Goal: Information Seeking & Learning: Compare options

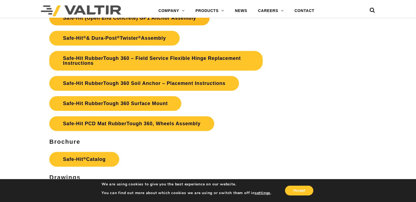
scroll to position [1329, 0]
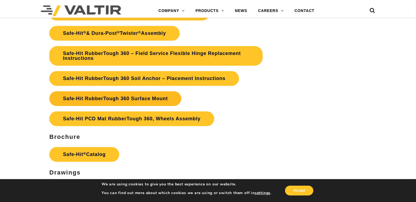
click at [159, 99] on link "Safe-Hit RubberTough 360 Surface Mount" at bounding box center [115, 98] width 132 height 15
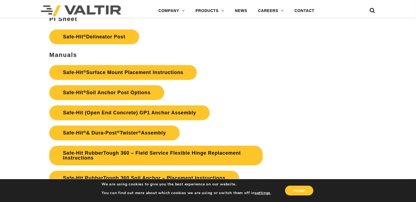
scroll to position [1220, 0]
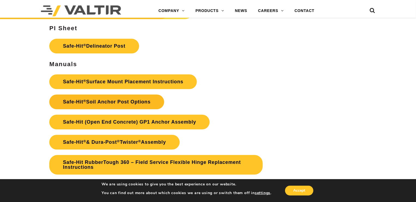
click at [104, 105] on link "Safe-Hit ® Soil Anchor Post Options" at bounding box center [106, 101] width 115 height 15
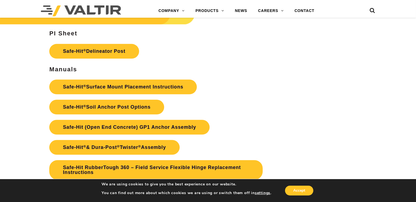
scroll to position [1220, 0]
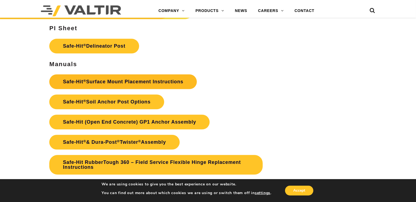
click at [117, 84] on link "Safe-Hit ® Surface Mount Placement Instructions" at bounding box center [123, 81] width 148 height 15
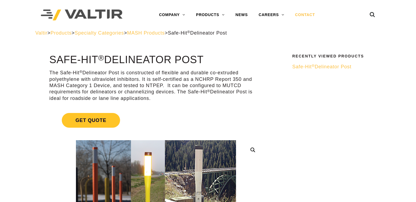
click at [302, 13] on link "CONTACT" at bounding box center [305, 15] width 31 height 11
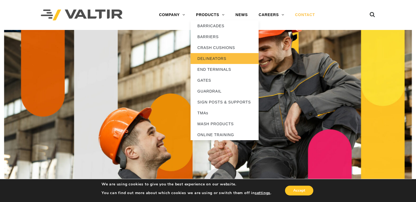
click at [204, 57] on link "DELINEATORS" at bounding box center [225, 58] width 68 height 11
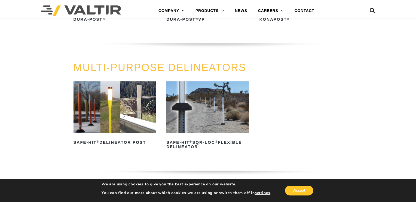
scroll to position [130, 0]
click at [107, 117] on img at bounding box center [115, 107] width 83 height 52
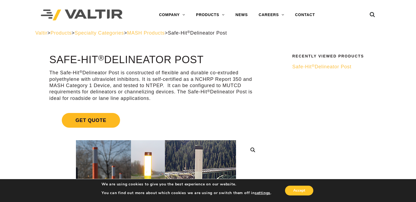
click at [85, 121] on span "Get Quote" at bounding box center [91, 120] width 58 height 15
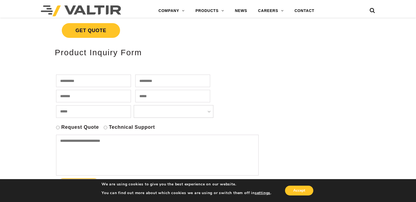
scroll to position [109, 0]
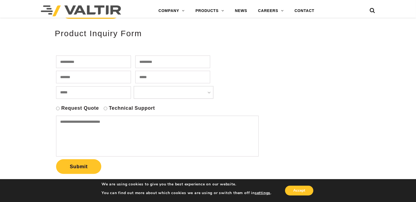
click at [62, 109] on label "Request Quote" at bounding box center [80, 108] width 38 height 6
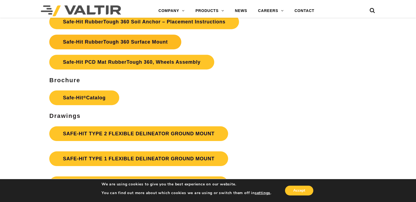
scroll to position [1568, 0]
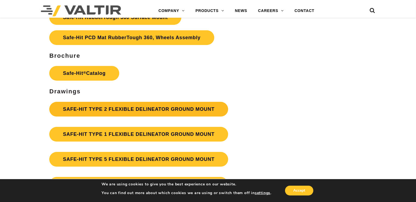
click at [121, 112] on link "SAFE-HIT TYPE 2 FLEXIBLE DELINEATOR GROUND MOUNT" at bounding box center [138, 109] width 179 height 15
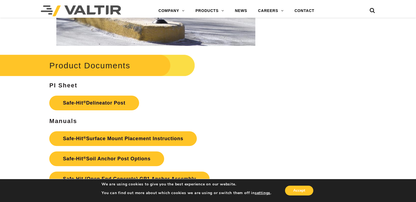
scroll to position [1364, 0]
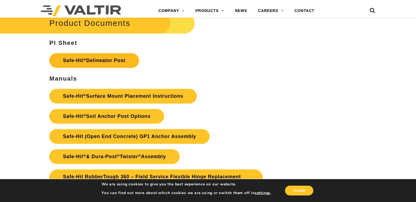
click at [86, 57] on link "Safe-Hit ® Delineator Post" at bounding box center [94, 60] width 90 height 15
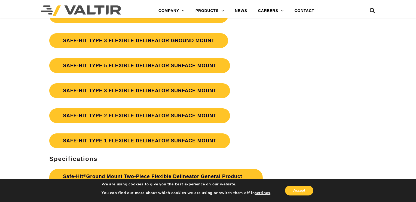
scroll to position [1712, 0]
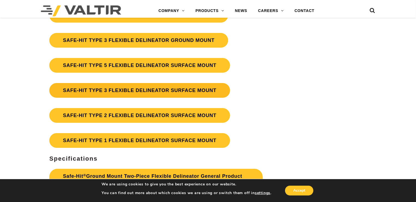
click at [151, 92] on link "SAFE-HIT TYPE 3 FLEXIBLE DELINEATOR SURFACE MOUNT" at bounding box center [139, 90] width 181 height 15
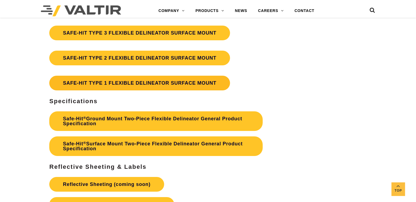
scroll to position [1756, 0]
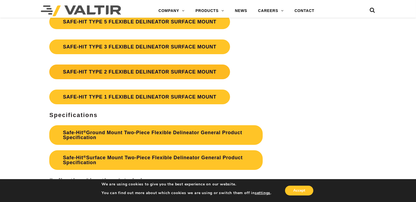
click at [116, 69] on link "SAFE-HIT TYPE 2 FLEXIBLE DELINEATOR SURFACE MOUNT" at bounding box center [139, 72] width 181 height 15
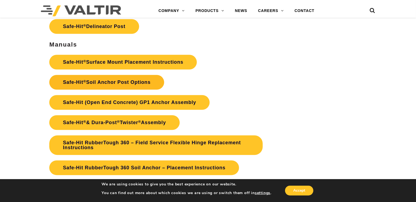
scroll to position [1364, 0]
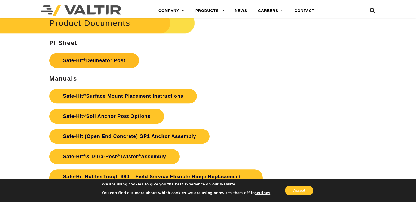
click at [118, 56] on link "Safe-Hit ® Delineator Post" at bounding box center [94, 60] width 90 height 15
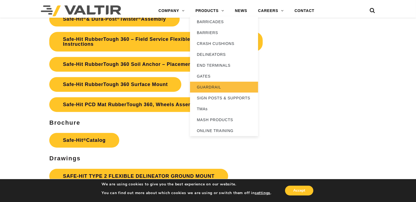
scroll to position [1560, 0]
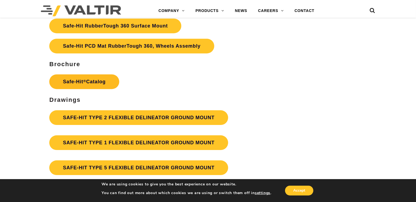
click at [84, 78] on link "Safe-Hit ® Catalog" at bounding box center [84, 81] width 70 height 15
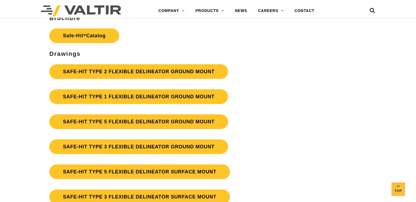
scroll to position [1647, 0]
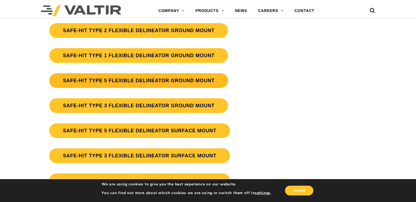
click at [106, 79] on link "SAFE-HIT TYPE 5 FLEXIBLE DELINEATOR GROUND MOUNT" at bounding box center [138, 80] width 179 height 15
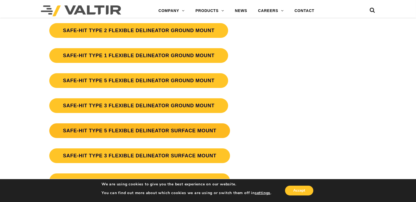
click at [182, 128] on link "SAFE-HIT TYPE 5 FLEXIBLE DELINEATOR SURFACE MOUNT" at bounding box center [139, 130] width 181 height 15
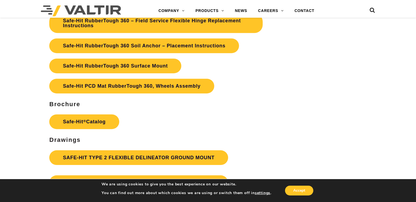
scroll to position [1525, 0]
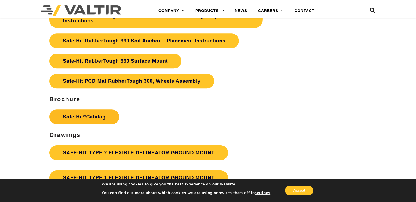
click at [86, 116] on link "Safe-Hit ® Catalog" at bounding box center [84, 116] width 70 height 15
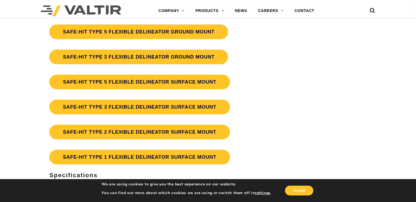
scroll to position [1706, 0]
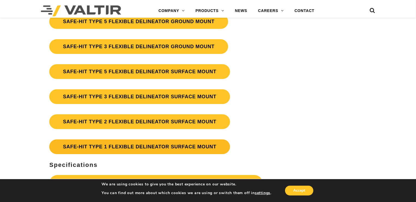
click at [130, 145] on link "SAFE-HIT TYPE 1 FLEXIBLE DELINEATOR SURFACE MOUNT" at bounding box center [139, 146] width 181 height 15
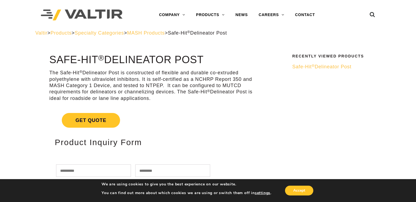
click at [165, 31] on span "MASH Products" at bounding box center [146, 32] width 38 height 5
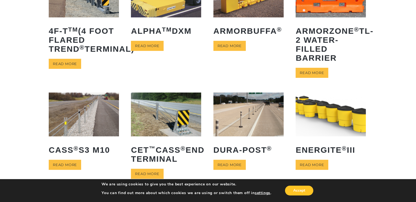
scroll to position [152, 0]
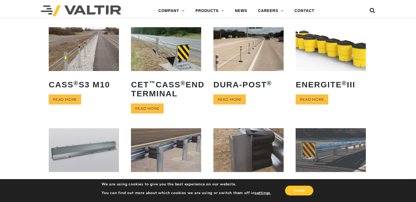
click at [240, 65] on img at bounding box center [248, 49] width 70 height 44
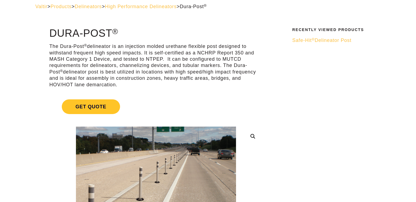
scroll to position [44, 0]
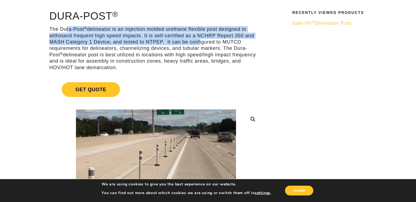
drag, startPoint x: 81, startPoint y: 25, endPoint x: 199, endPoint y: 43, distance: 119.3
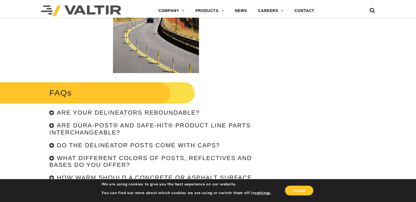
scroll to position [1176, 0]
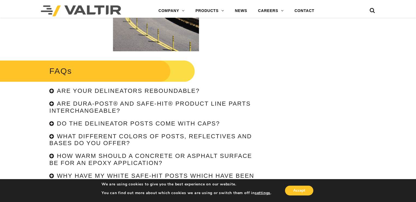
click at [86, 90] on h4 "Are your delineators reboundable?" at bounding box center [128, 90] width 143 height 7
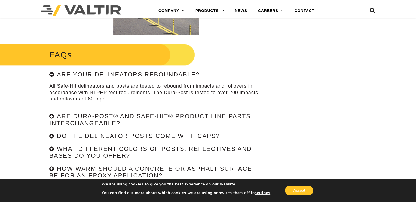
scroll to position [1198, 0]
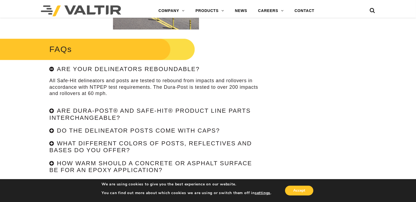
click at [154, 111] on h4 "Are Dura-Post® and Safe-Hit® product line parts interchangeable?" at bounding box center [149, 114] width 201 height 14
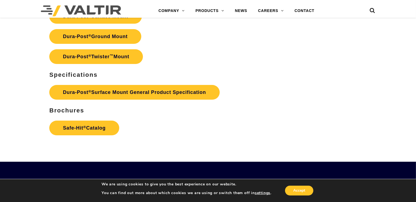
scroll to position [1612, 0]
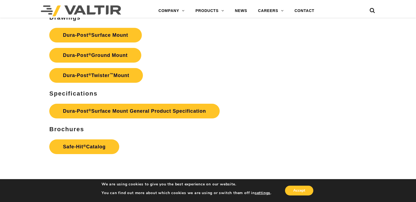
click at [97, 85] on p "Dura-Post ® Surface Mount Dura-Post ® Ground Mount Dura-Post ® Twister ™ Mount" at bounding box center [155, 55] width 213 height 60
click at [98, 78] on link "Dura-Post ® Twister ™ Mount" at bounding box center [96, 75] width 94 height 15
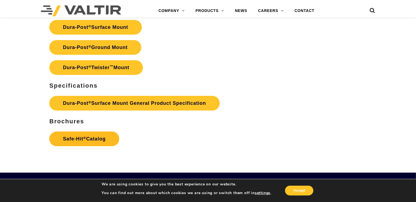
scroll to position [1525, 0]
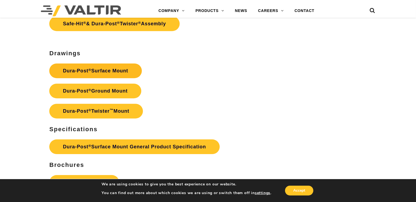
click at [95, 70] on link "Dura-Post ® Surface Mount" at bounding box center [95, 70] width 92 height 15
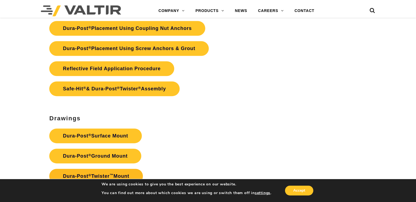
scroll to position [1437, 0]
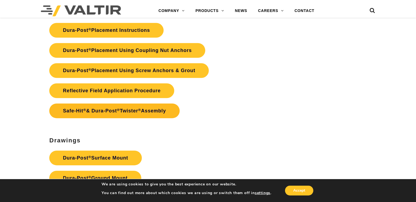
click at [119, 110] on sup "®" at bounding box center [118, 110] width 3 height 4
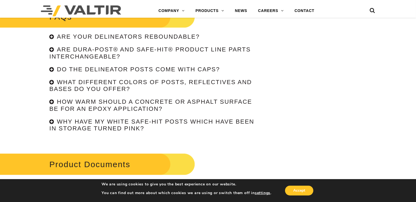
scroll to position [1198, 0]
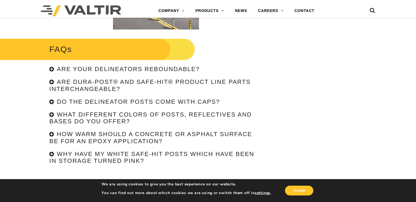
click at [155, 85] on div "Are Dura-Post® and Safe-Hit® product line parts interchangeable?" at bounding box center [155, 86] width 213 height 14
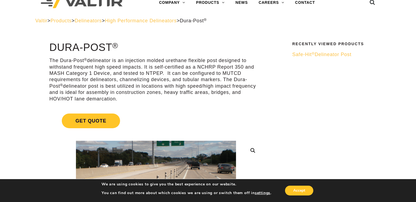
scroll to position [0, 0]
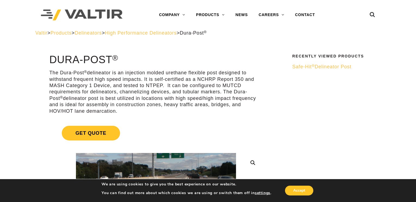
click at [101, 32] on span "Delineators" at bounding box center [88, 32] width 27 height 5
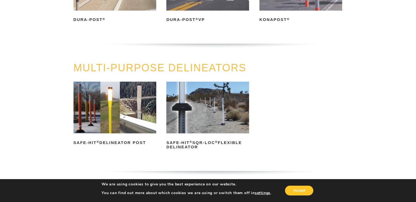
scroll to position [130, 0]
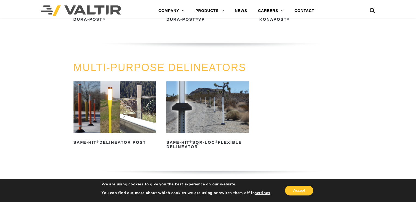
click at [105, 103] on img at bounding box center [115, 107] width 83 height 52
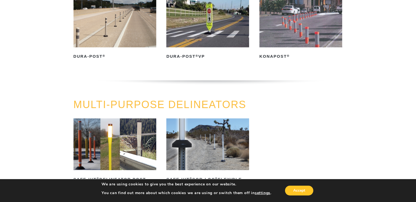
scroll to position [65, 0]
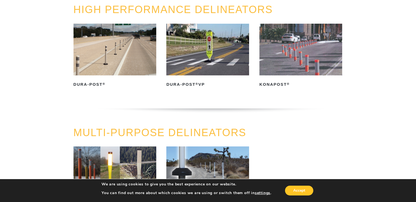
click at [89, 78] on link "Dura-Post ®" at bounding box center [115, 56] width 83 height 65
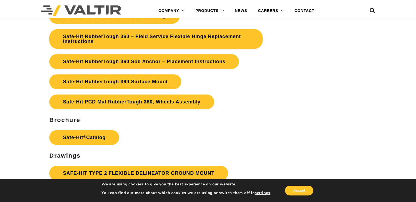
scroll to position [1372, 0]
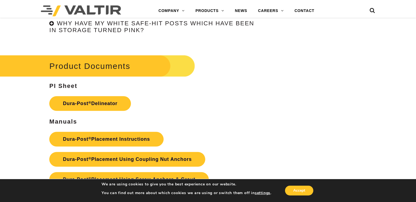
scroll to position [1350, 0]
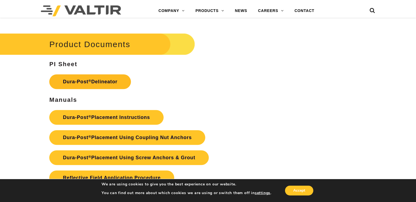
click at [97, 85] on link "Dura-Post ® Delineator" at bounding box center [90, 81] width 82 height 15
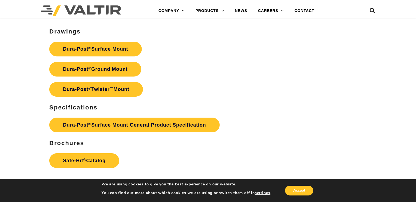
scroll to position [1590, 0]
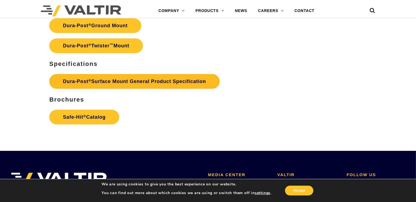
click at [124, 77] on link "Dura-Post ® Surface Mount General Product Specification" at bounding box center [134, 81] width 170 height 15
